Goal: Task Accomplishment & Management: Manage account settings

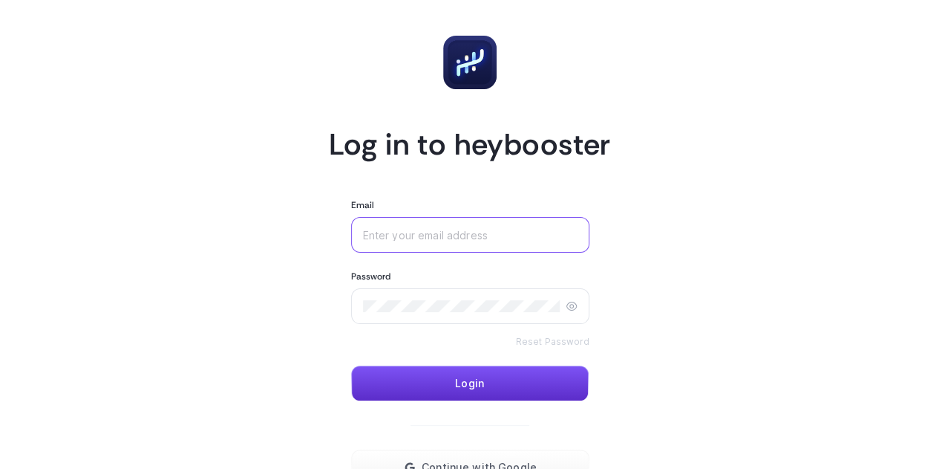
click at [447, 232] on input "Email" at bounding box center [470, 235] width 215 height 12
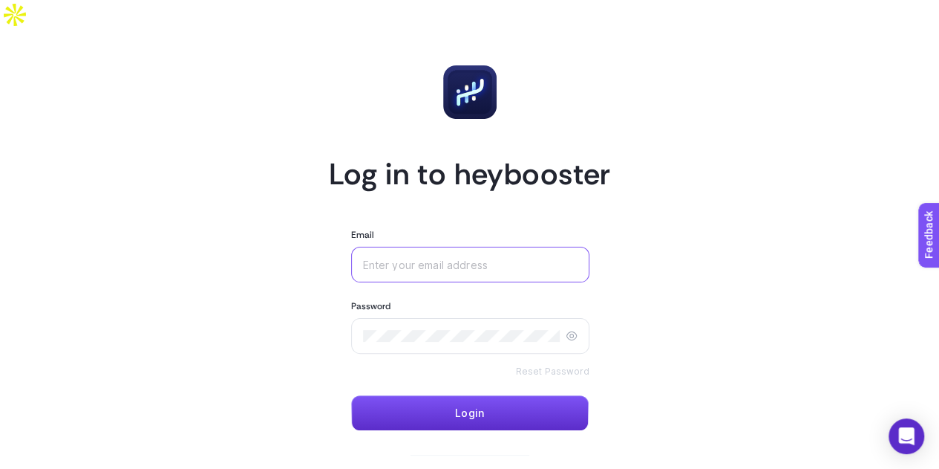
click at [388, 258] on input "Email" at bounding box center [470, 264] width 215 height 12
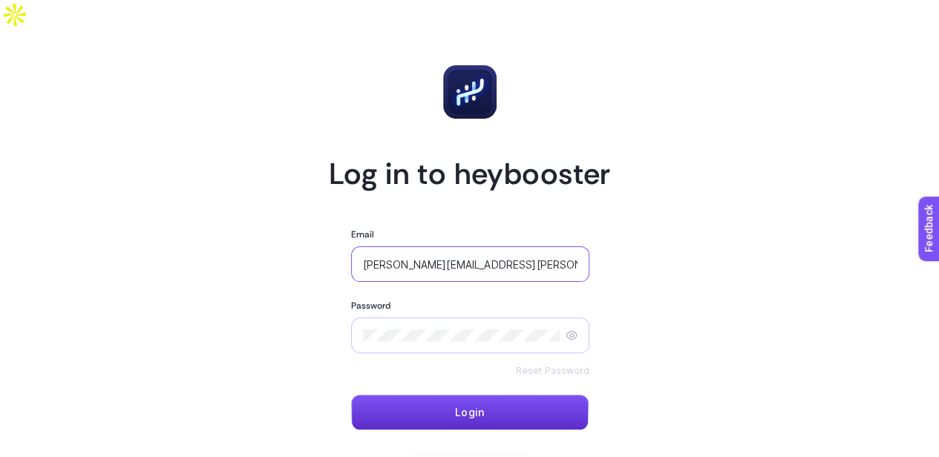
type input "[PERSON_NAME][EMAIL_ADDRESS][PERSON_NAME][DOMAIN_NAME]"
click at [469, 407] on span "Login" at bounding box center [469, 413] width 29 height 12
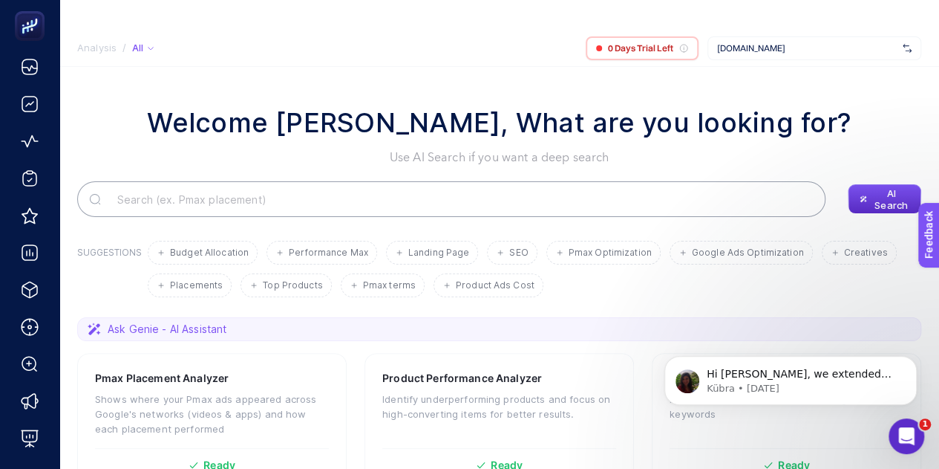
click at [912, 434] on icon "Open Intercom Messenger" at bounding box center [907, 436] width 25 height 25
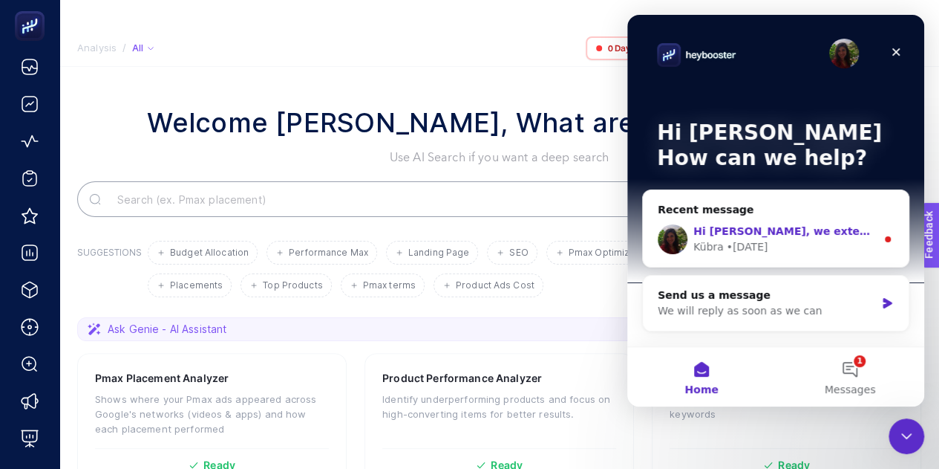
click at [773, 244] on div "Kübra • 1d ago" at bounding box center [785, 247] width 183 height 16
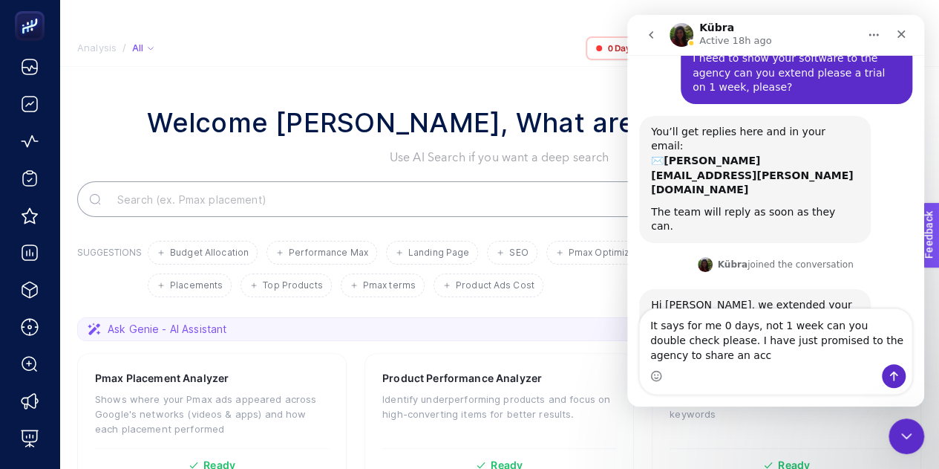
scroll to position [71, 0]
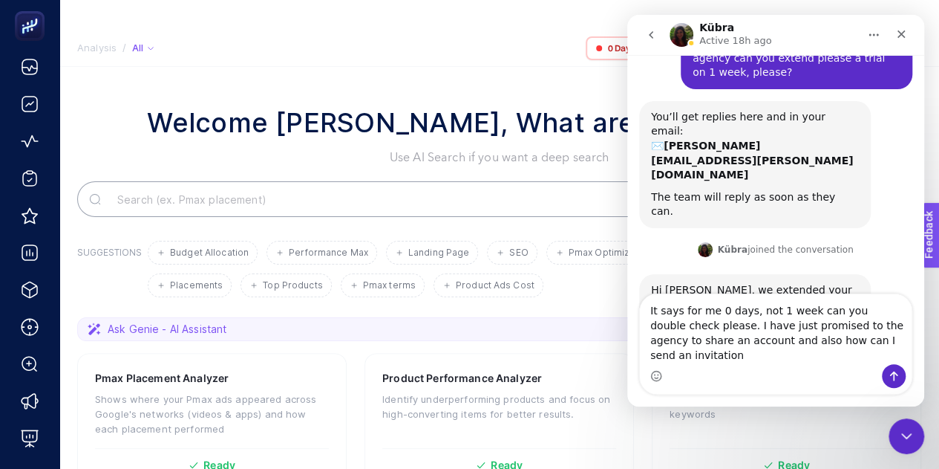
type textarea "It says for me 0 days, not 1 week can you double check please. I have just prom…"
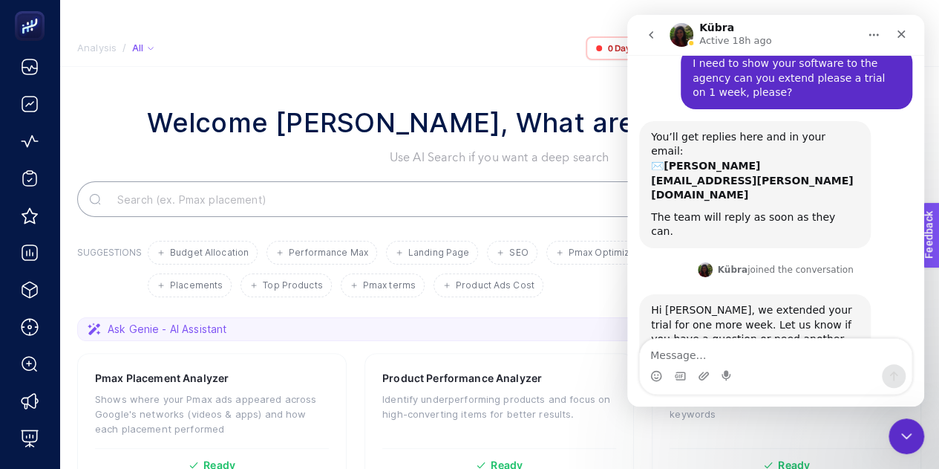
scroll to position [169, 0]
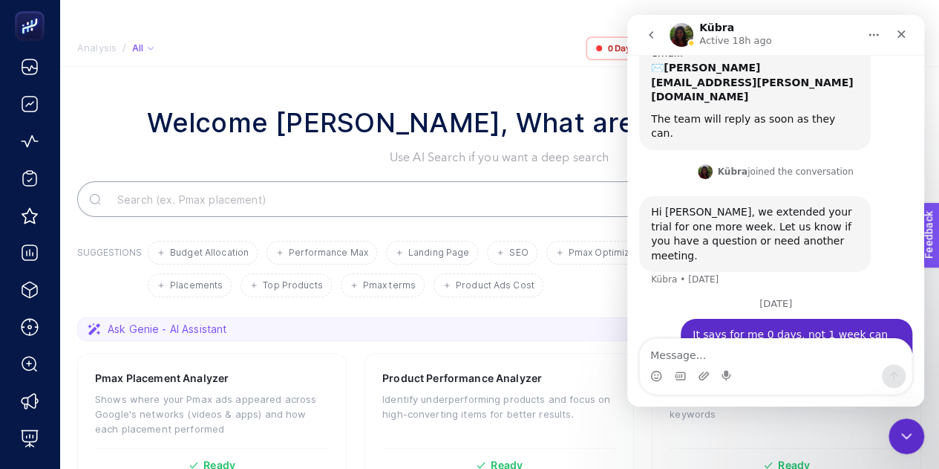
click at [868, 36] on icon "Home" at bounding box center [874, 35] width 12 height 12
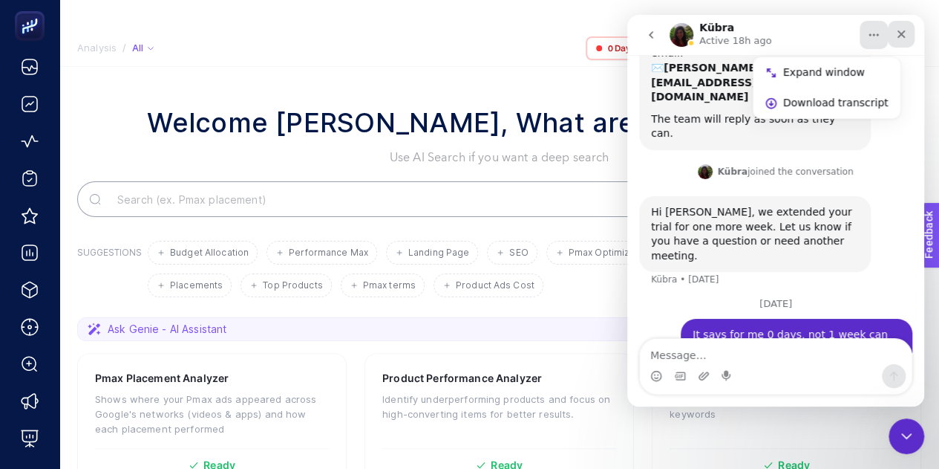
click at [903, 36] on icon "Close" at bounding box center [902, 34] width 12 height 12
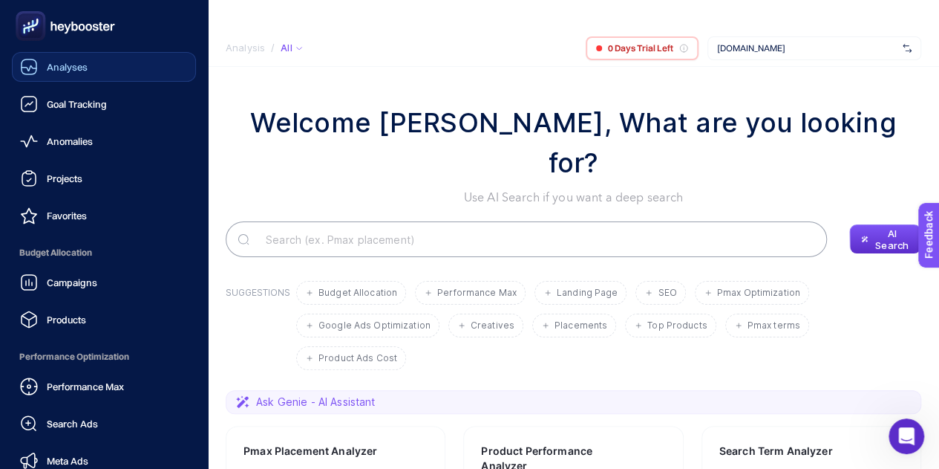
click at [33, 67] on icon at bounding box center [29, 67] width 18 height 18
click at [75, 179] on span "Projects" at bounding box center [65, 178] width 36 height 12
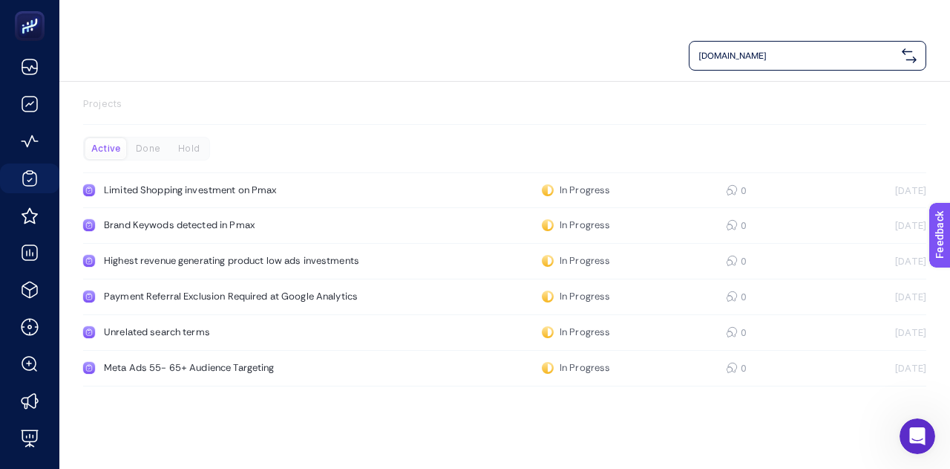
click at [914, 48] on img at bounding box center [909, 55] width 15 height 15
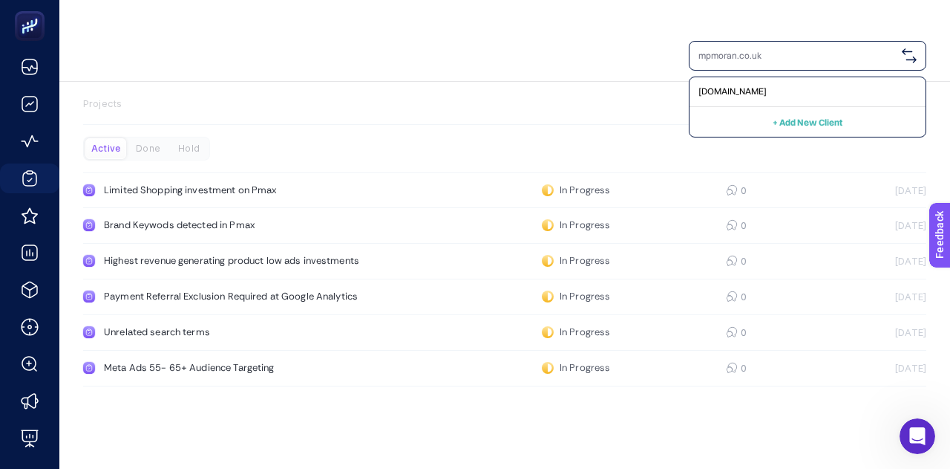
click at [571, 97] on section "Projects" at bounding box center [505, 111] width 844 height 28
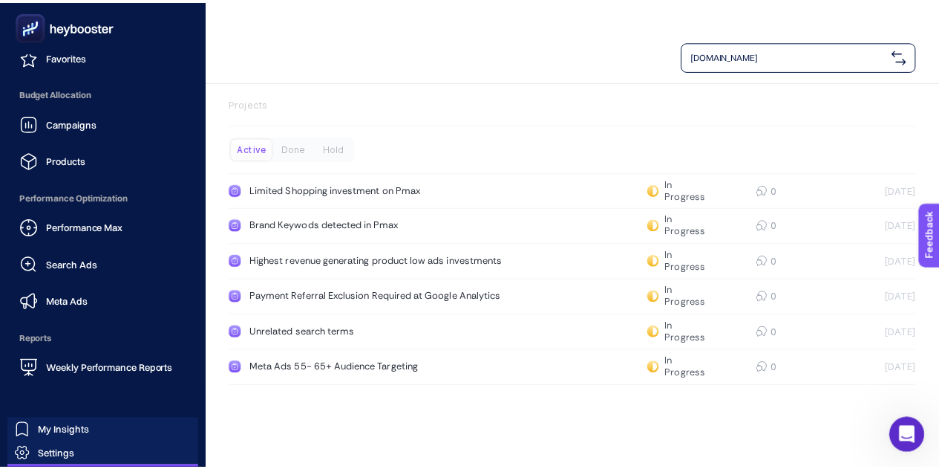
scroll to position [192, 0]
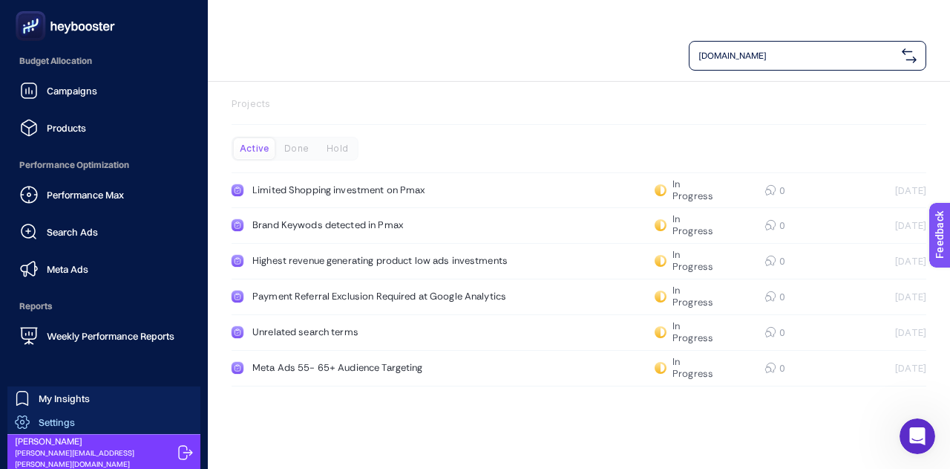
click at [59, 423] on span "Settings" at bounding box center [57, 422] width 36 height 12
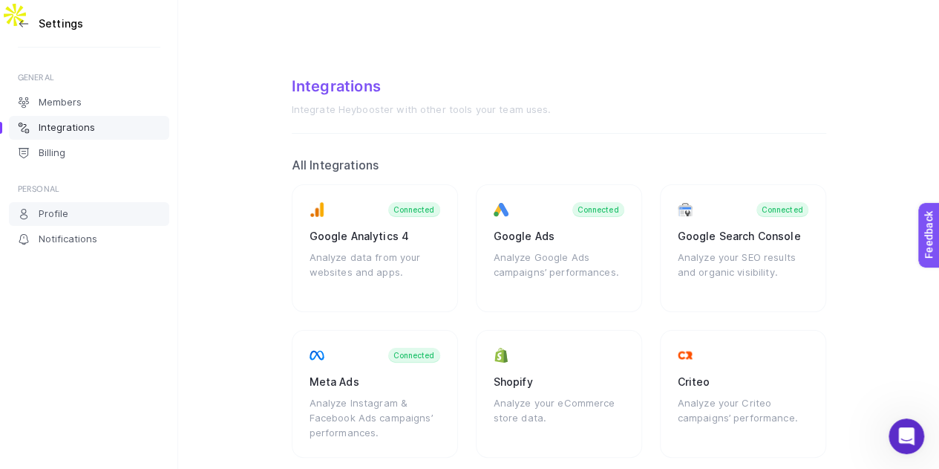
click at [81, 211] on link "Profile" at bounding box center [89, 214] width 160 height 24
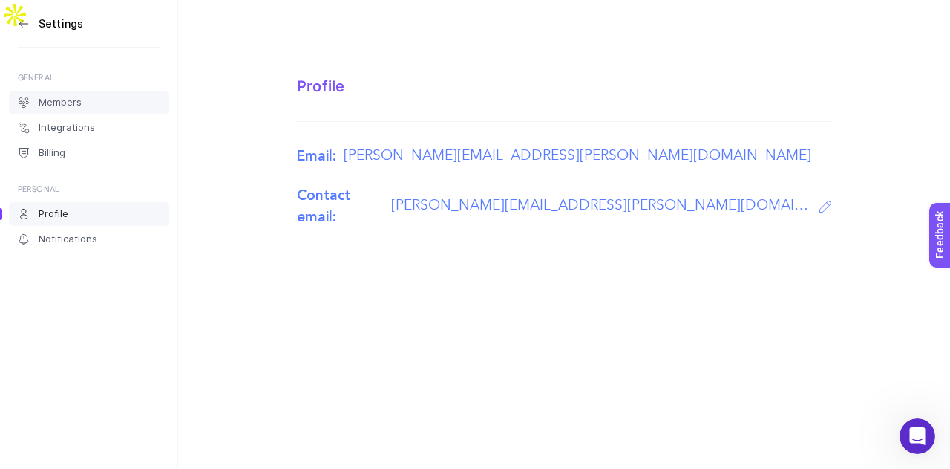
click at [60, 103] on span "Members" at bounding box center [60, 103] width 43 height 12
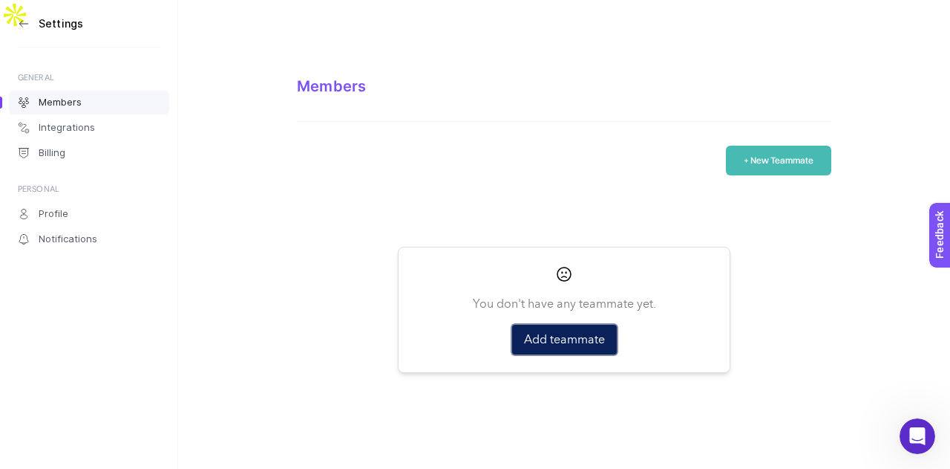
click at [575, 325] on button "Add teammate" at bounding box center [564, 340] width 105 height 30
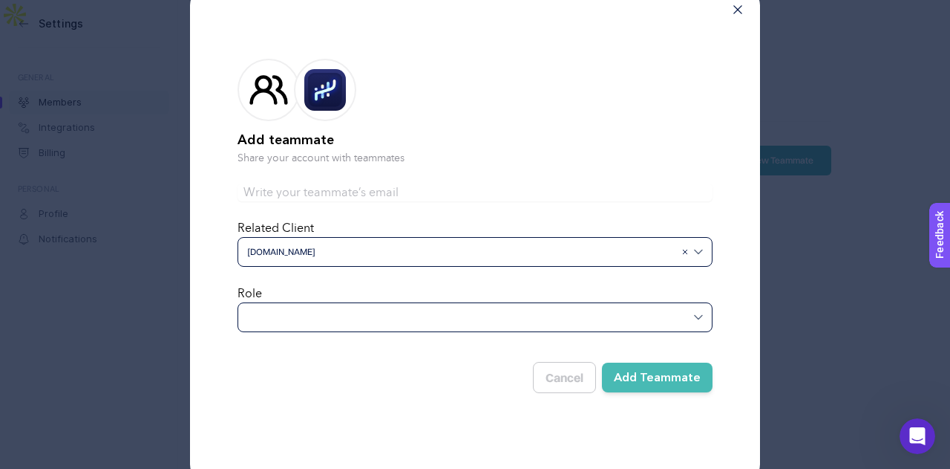
click at [338, 312] on div at bounding box center [475, 317] width 475 height 30
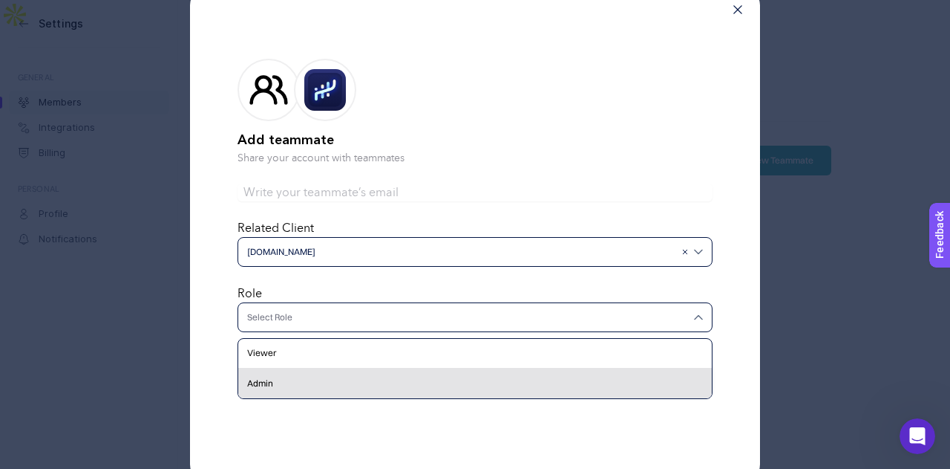
click at [319, 385] on div "Admin" at bounding box center [475, 383] width 474 height 30
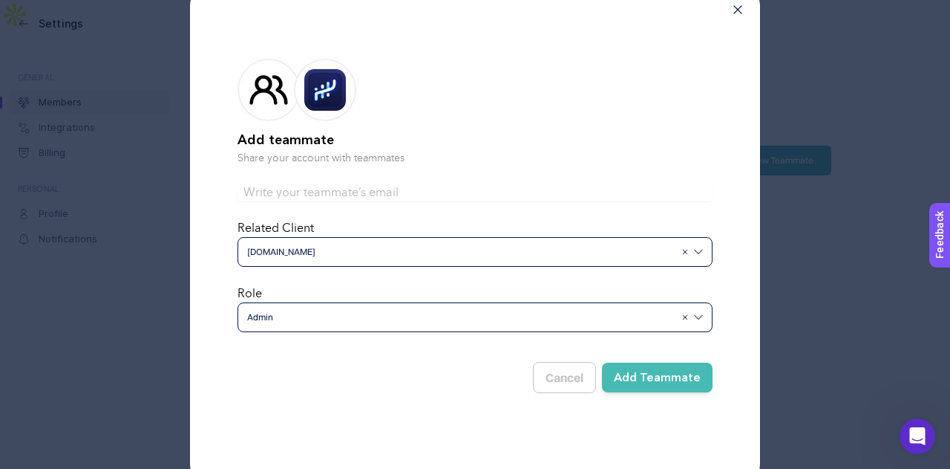
click at [686, 377] on button "Add Teammate" at bounding box center [657, 377] width 111 height 30
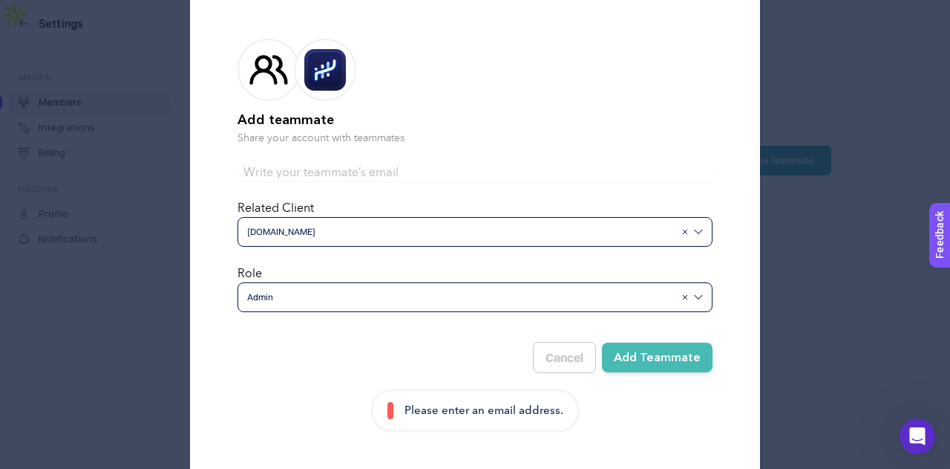
click at [313, 138] on p "Share your account with teammates" at bounding box center [475, 138] width 475 height 15
click at [293, 175] on input "text" at bounding box center [475, 172] width 475 height 18
paste input "j.odonnell@bamboonine.co.uk"
type input "j.odonnell@bamboonine.co.uk"
click at [674, 360] on button "Add Teammate" at bounding box center [657, 357] width 111 height 30
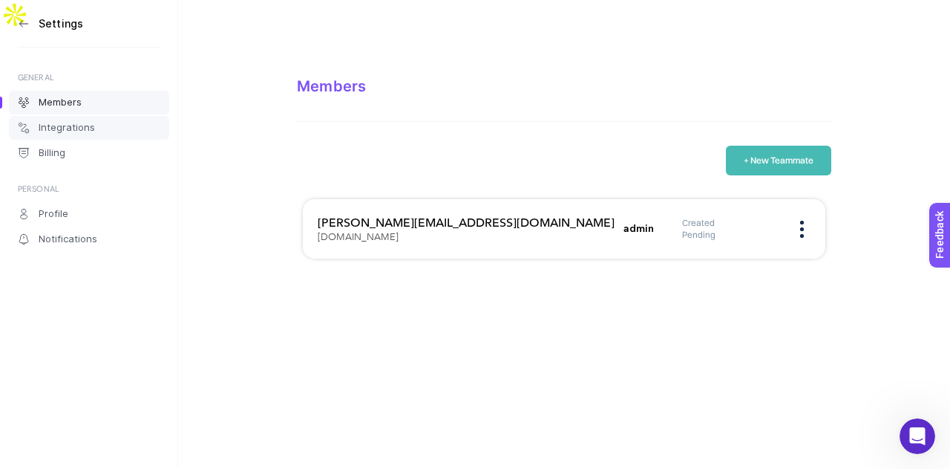
click at [82, 125] on span "Integrations" at bounding box center [67, 128] width 56 height 12
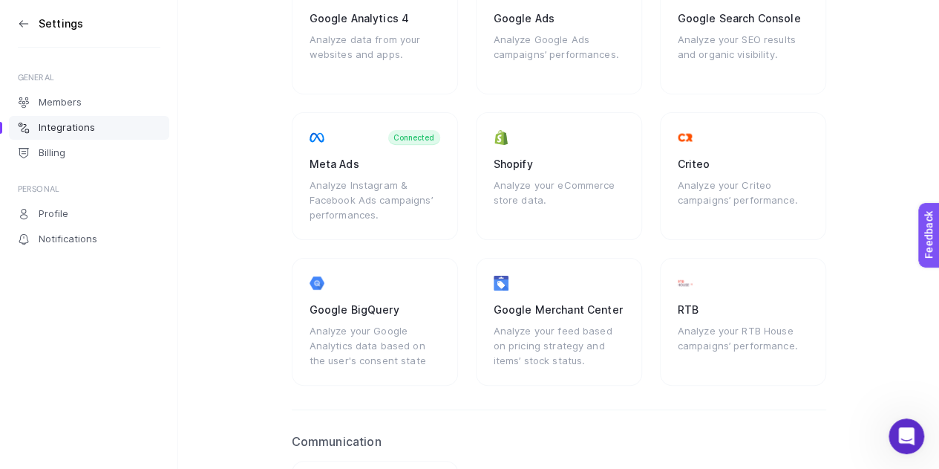
scroll to position [223, 0]
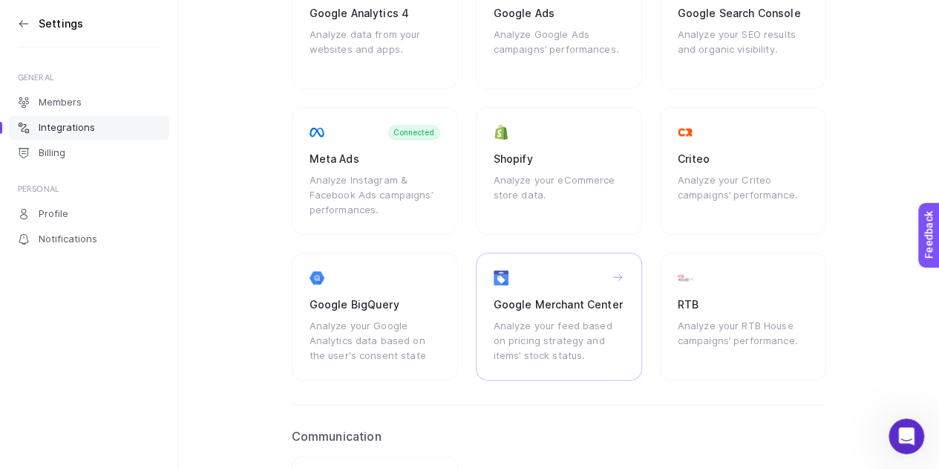
click at [570, 318] on div "Analyze your feed based on pricing strategy and items’ stock status." at bounding box center [559, 340] width 131 height 45
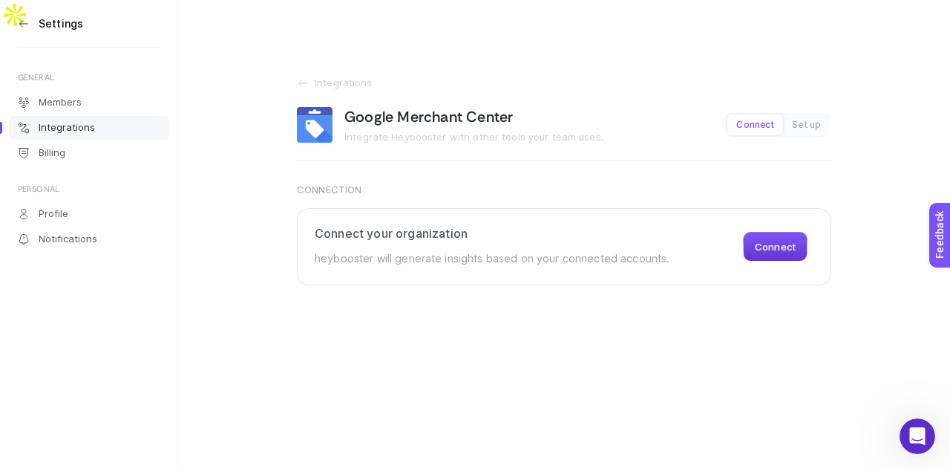
click at [780, 232] on button "Connect" at bounding box center [775, 247] width 65 height 30
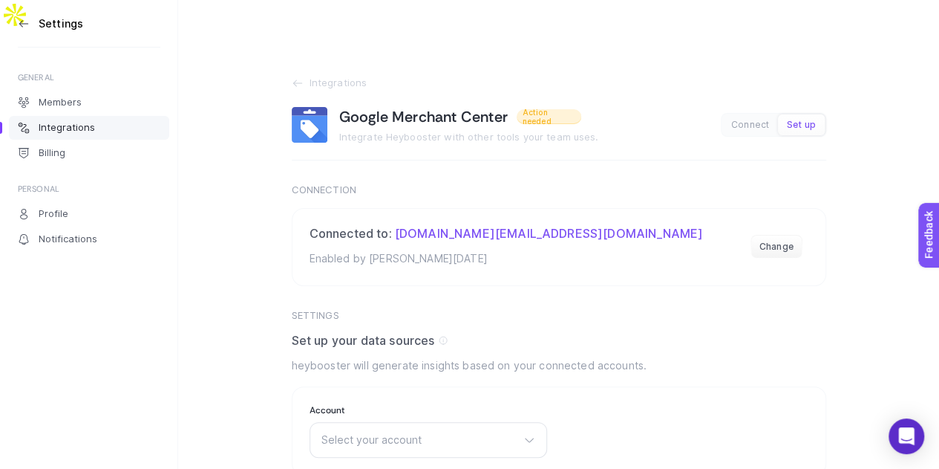
click at [808, 120] on span "Set up" at bounding box center [801, 125] width 29 height 11
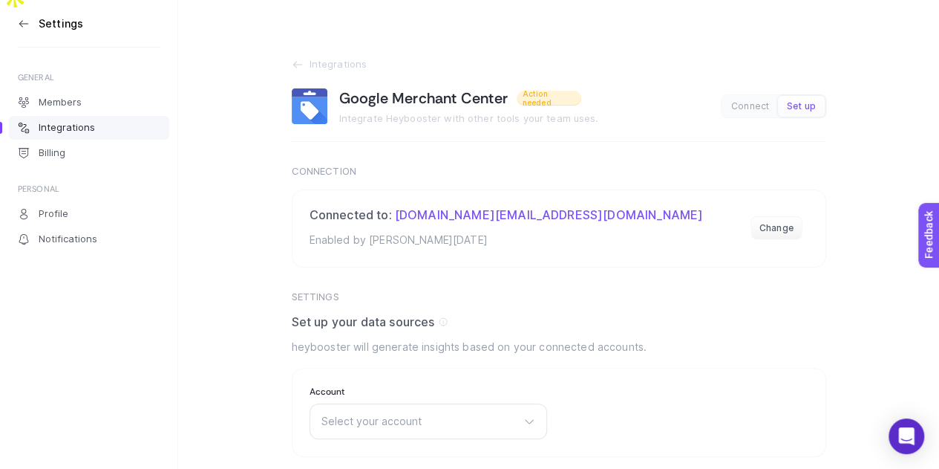
scroll to position [29, 0]
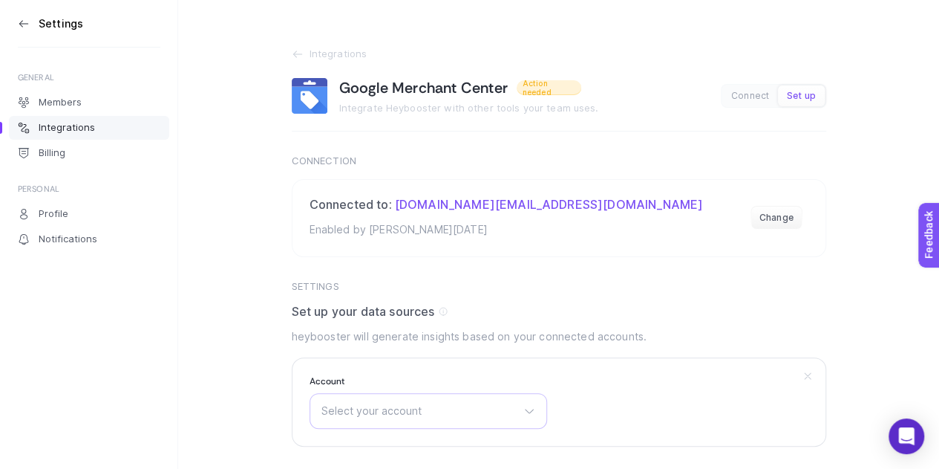
click at [524, 405] on icon at bounding box center [530, 411] width 12 height 12
click at [453, 464] on li "MP Moran & Sons" at bounding box center [428, 476] width 230 height 24
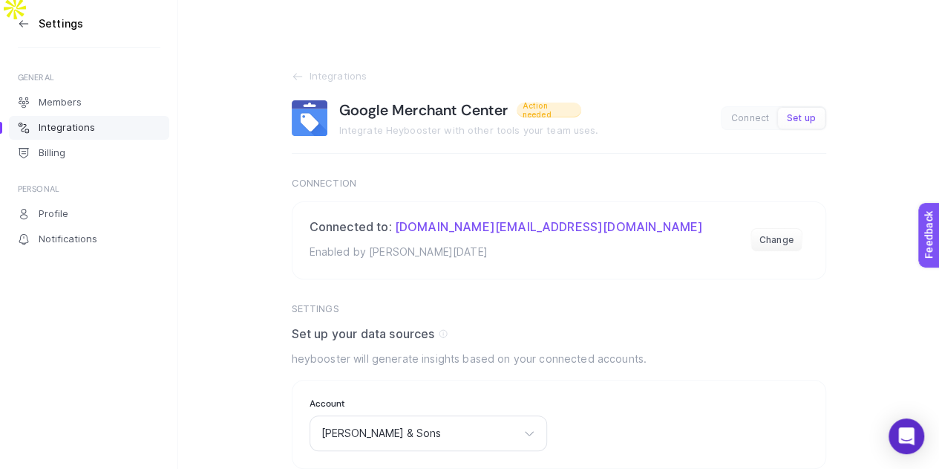
scroll to position [0, 0]
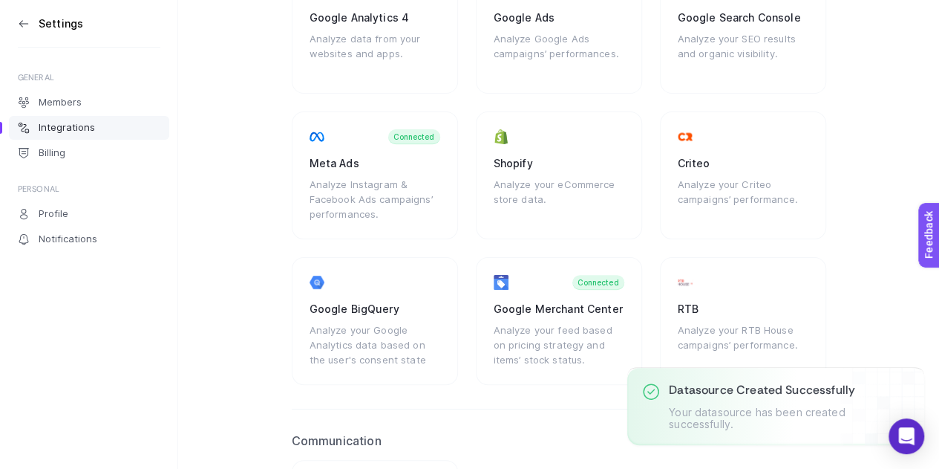
scroll to position [223, 0]
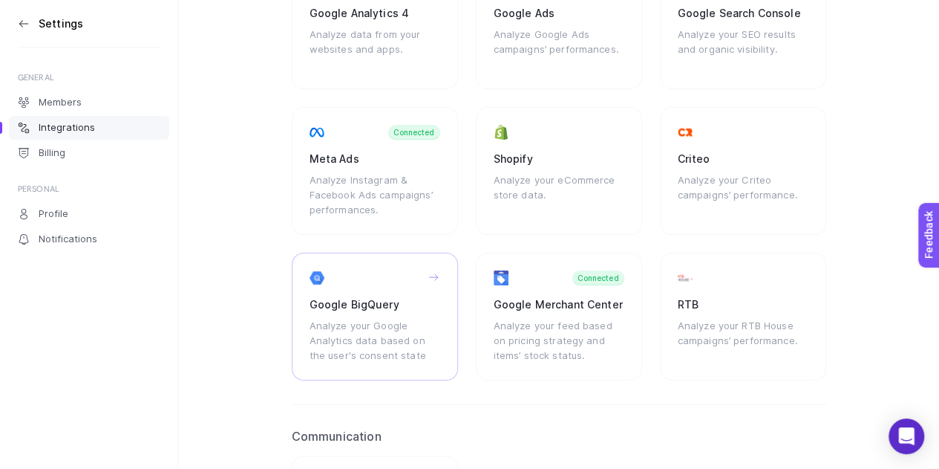
click at [391, 328] on div "Analyze your Google Analytics data based on the user's consent state" at bounding box center [375, 340] width 131 height 45
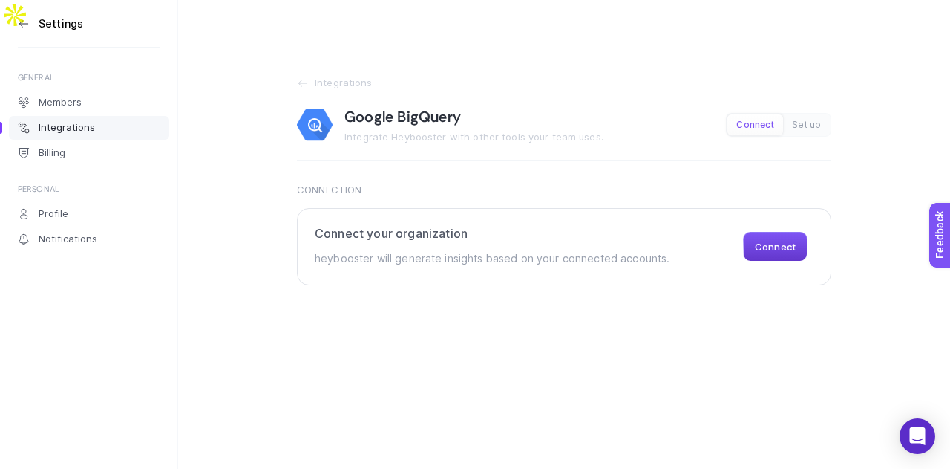
click at [768, 232] on button "Connect" at bounding box center [775, 247] width 65 height 30
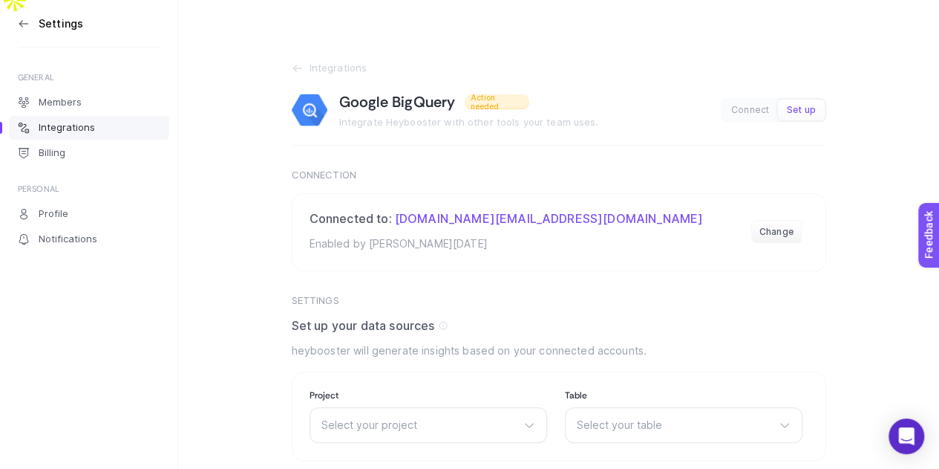
scroll to position [29, 0]
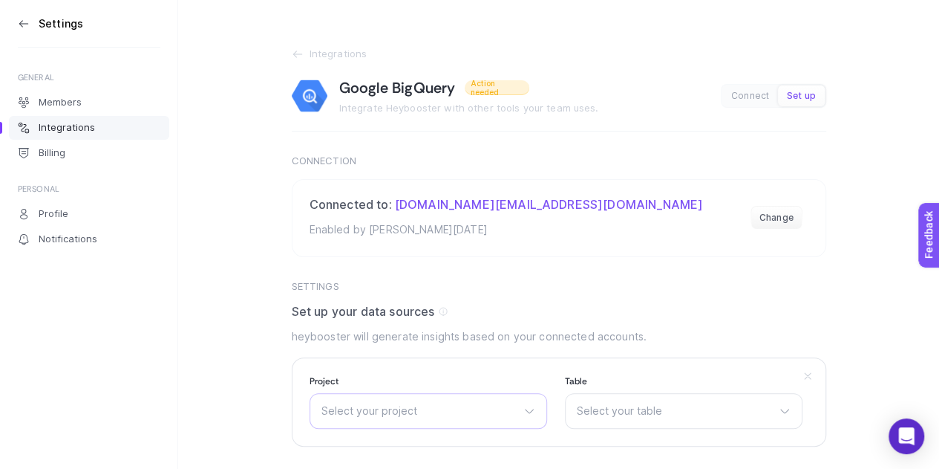
click at [521, 393] on div "Select your project My Project 11309" at bounding box center [429, 411] width 238 height 36
click at [509, 464] on li "My Project 11309" at bounding box center [428, 476] width 230 height 24
click at [644, 405] on span "Select your table" at bounding box center [675, 411] width 196 height 12
click at [480, 405] on span "My Project 11309" at bounding box center [420, 411] width 196 height 12
click at [231, 277] on section "Integrations Google BigQuery Action needed Integrate Heybooster with other tool…" at bounding box center [558, 250] width 761 height 499
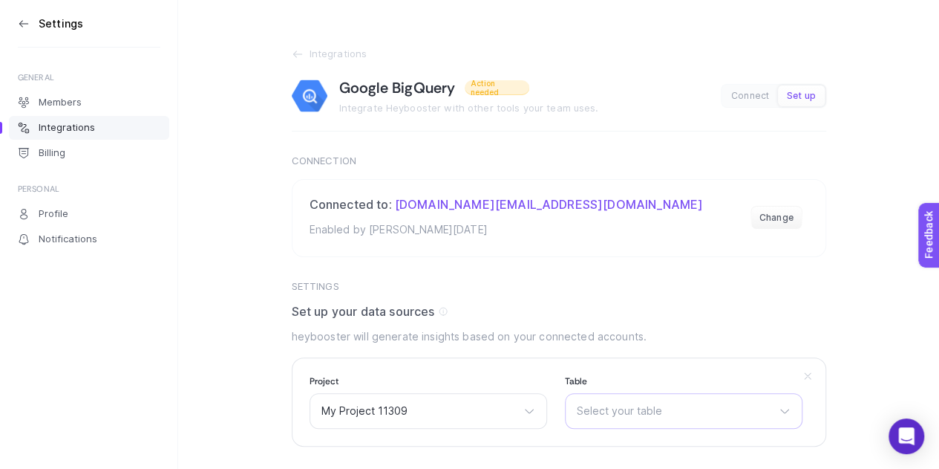
click at [659, 393] on div "Select your table There are no matching options available." at bounding box center [684, 411] width 238 height 36
click at [658, 405] on span "Select your table" at bounding box center [675, 411] width 196 height 12
click at [453, 393] on div "My Project 11309 My Project 11309" at bounding box center [429, 411] width 238 height 36
click at [478, 405] on span "My Project 11309" at bounding box center [420, 411] width 196 height 12
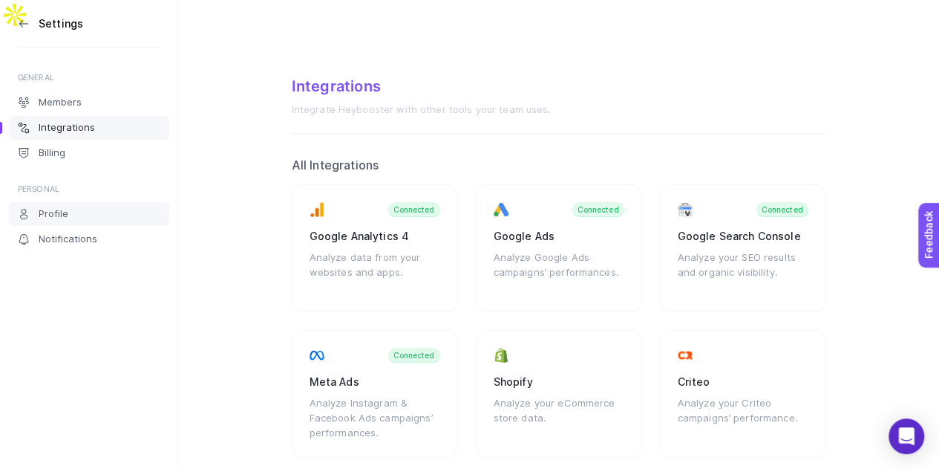
click at [116, 216] on link "Profile" at bounding box center [89, 214] width 160 height 24
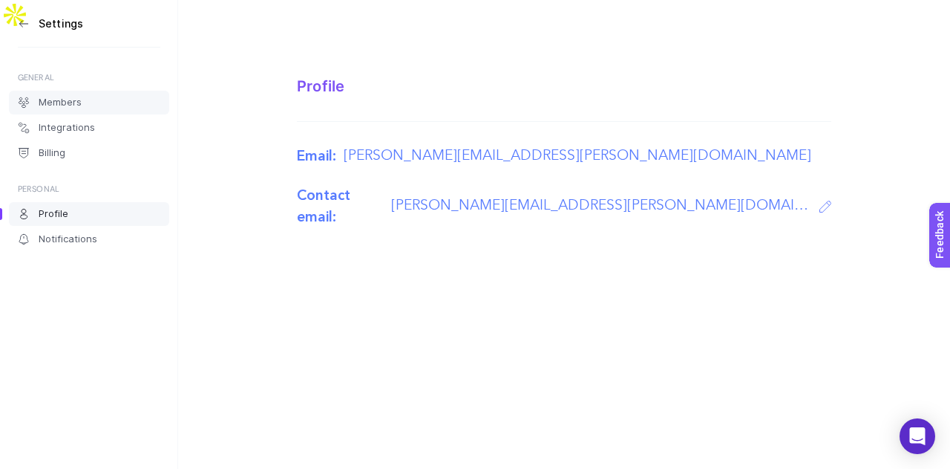
click at [102, 106] on link "Members" at bounding box center [89, 103] width 160 height 24
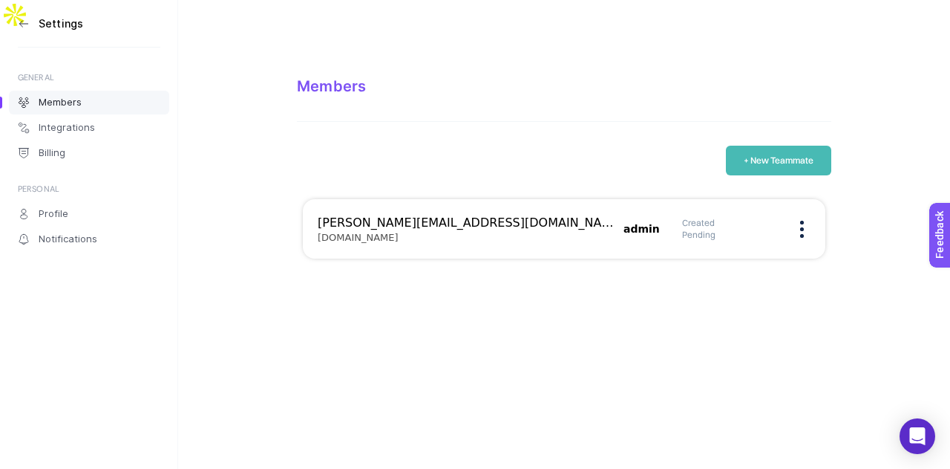
click at [27, 25] on icon at bounding box center [24, 24] width 12 height 12
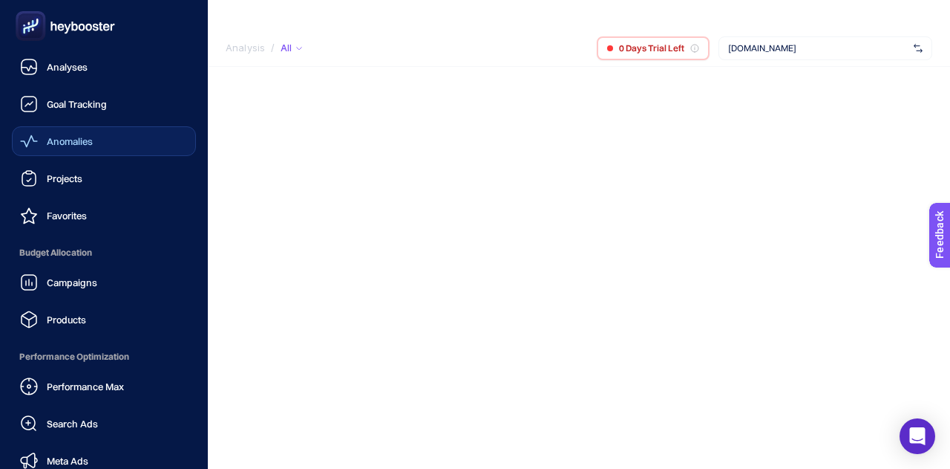
click at [97, 139] on link "Anomalies" at bounding box center [104, 141] width 184 height 30
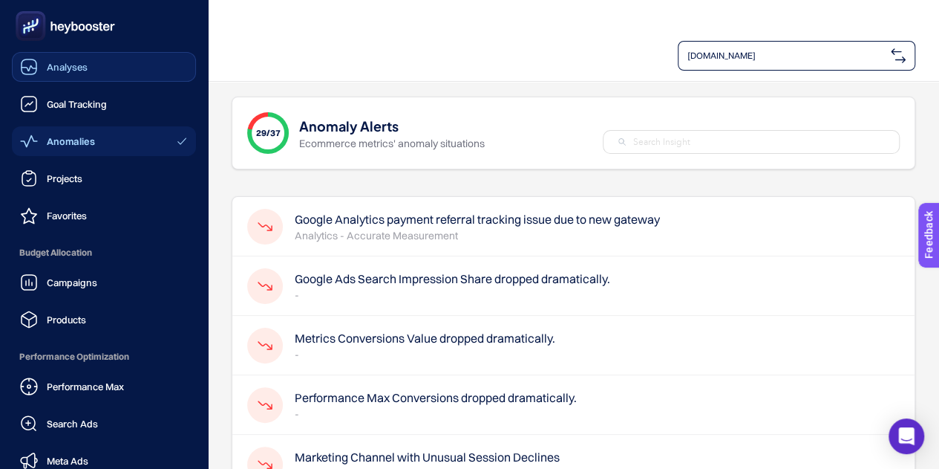
click at [47, 70] on span "Analyses" at bounding box center [67, 67] width 41 height 12
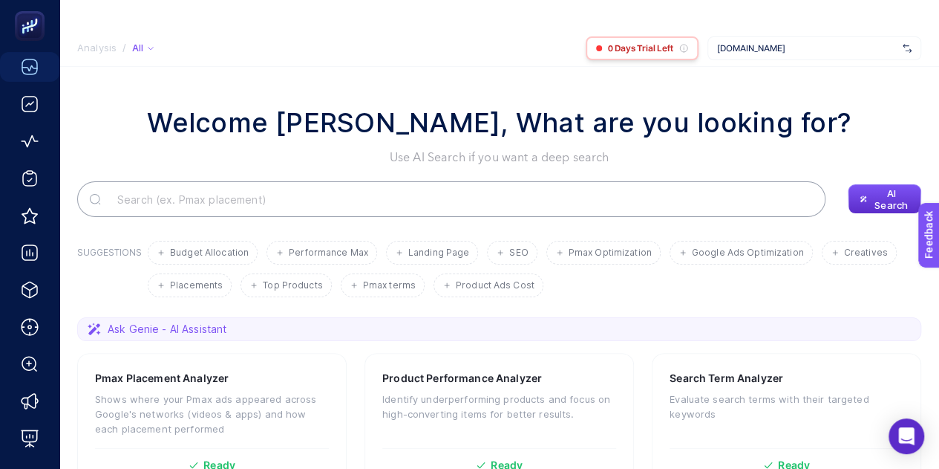
click at [685, 45] on icon at bounding box center [683, 48] width 7 height 7
click at [679, 44] on icon at bounding box center [683, 48] width 9 height 9
drag, startPoint x: 625, startPoint y: 16, endPoint x: 759, endPoint y: 133, distance: 177.4
click at [624, 42] on span "0 Days Trial Left" at bounding box center [640, 48] width 65 height 12
